Goal: Check status: Check status

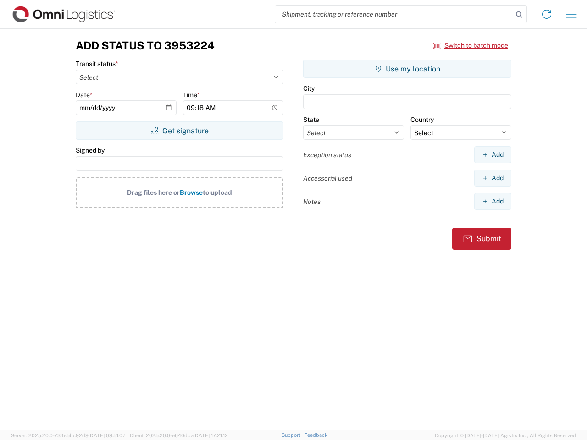
click at [394, 14] on input "search" at bounding box center [394, 14] width 238 height 17
click at [519, 15] on icon at bounding box center [519, 14] width 13 height 13
click at [547, 14] on icon at bounding box center [547, 14] width 15 height 15
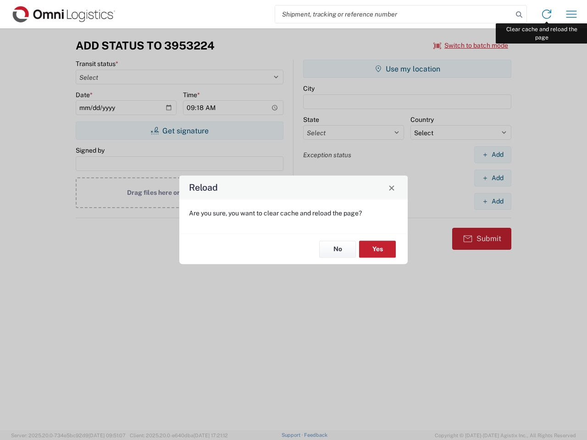
click at [572, 14] on div "Reload Are you sure, you want to clear cache and reload the page? No Yes" at bounding box center [293, 220] width 587 height 440
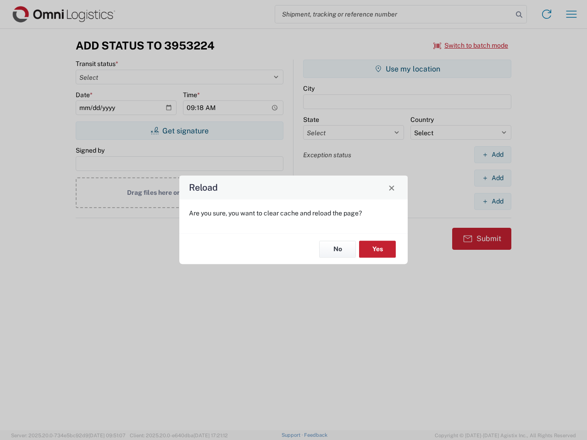
click at [471, 45] on div "Reload Are you sure, you want to clear cache and reload the page? No Yes" at bounding box center [293, 220] width 587 height 440
click at [179, 131] on div "Reload Are you sure, you want to clear cache and reload the page? No Yes" at bounding box center [293, 220] width 587 height 440
click at [407, 69] on div "Reload Are you sure, you want to clear cache and reload the page? No Yes" at bounding box center [293, 220] width 587 height 440
click at [493, 155] on div "Reload Are you sure, you want to clear cache and reload the page? No Yes" at bounding box center [293, 220] width 587 height 440
click at [493, 178] on div "Reload Are you sure, you want to clear cache and reload the page? No Yes" at bounding box center [293, 220] width 587 height 440
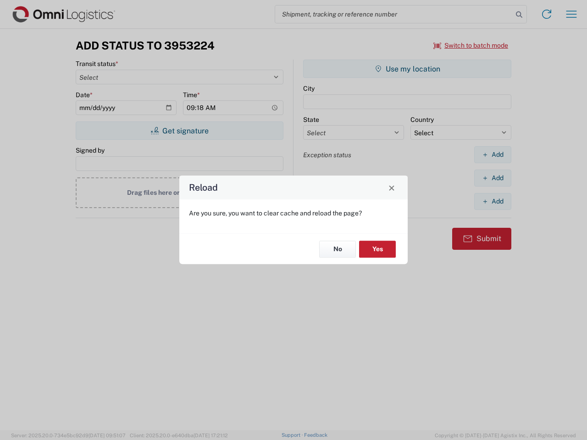
click at [493, 201] on div "Reload Are you sure, you want to clear cache and reload the page? No Yes" at bounding box center [293, 220] width 587 height 440
